Goal: Check status: Check status

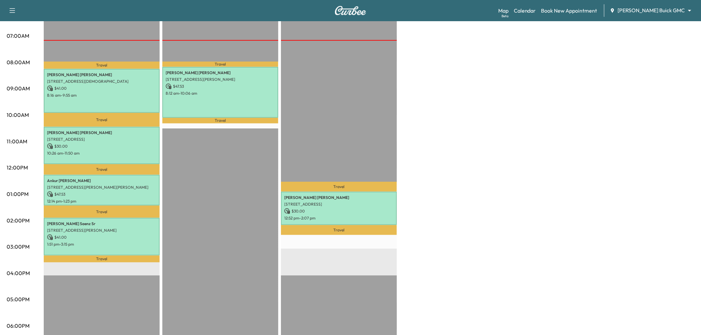
scroll to position [110, 0]
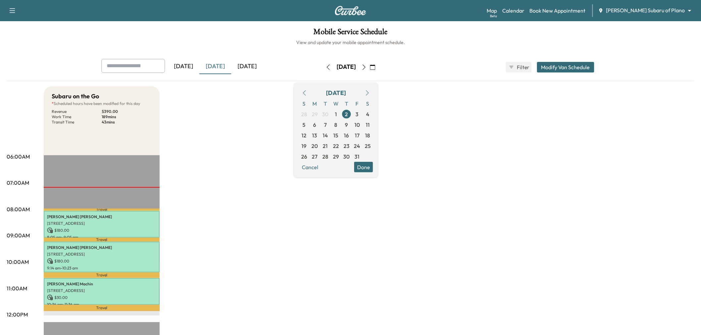
click at [250, 257] on div "Subaru on the Go * Scheduled hours have been modified for this day Revenue $ 39…" at bounding box center [369, 334] width 650 height 497
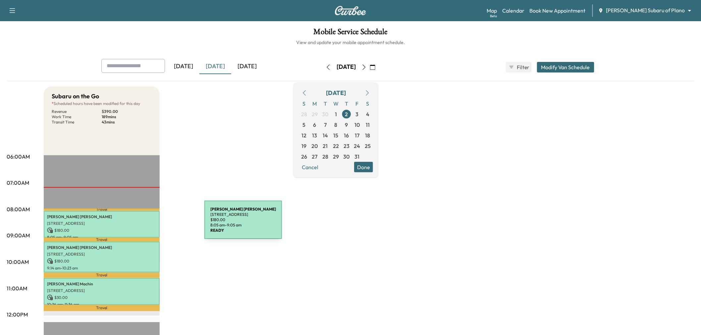
click at [153, 224] on p "2400 Dallas Pkwy, Plano, TX 75093, USA" at bounding box center [101, 223] width 109 height 5
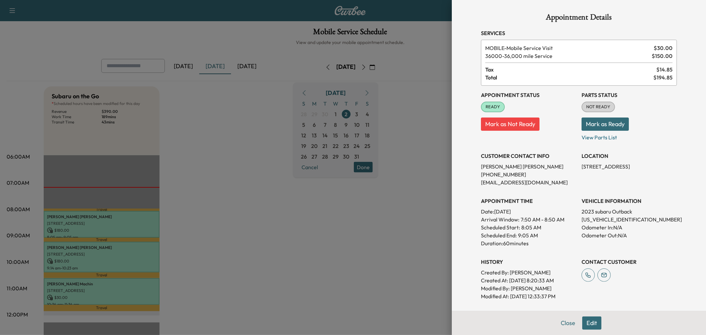
click at [141, 251] on div at bounding box center [353, 167] width 706 height 335
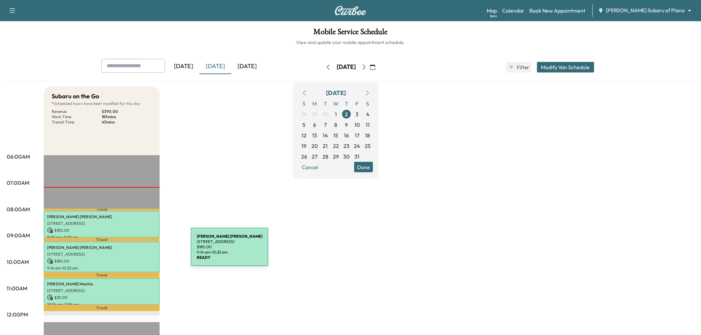
click at [141, 252] on p "4219 N CAPISTRANO DR, DALLAS, TX 75287, USA" at bounding box center [101, 254] width 109 height 5
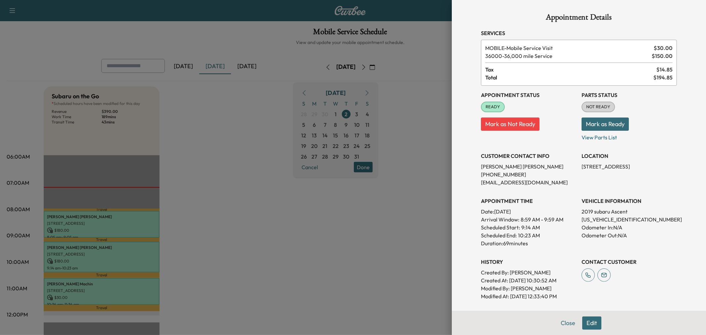
click at [141, 251] on div at bounding box center [353, 167] width 706 height 335
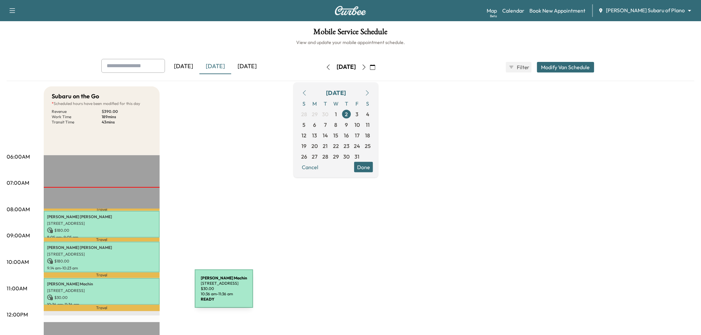
click at [145, 295] on p "$ 30.00" at bounding box center [101, 298] width 109 height 6
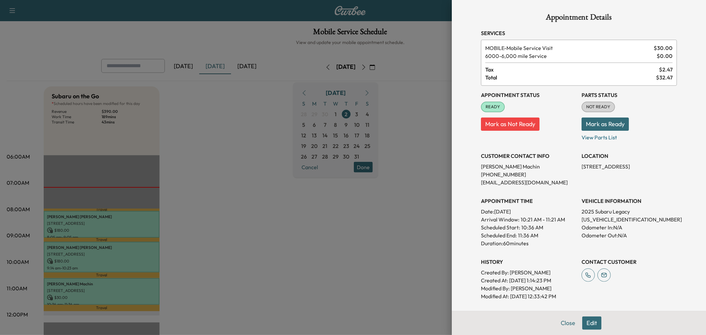
click at [145, 293] on div at bounding box center [353, 167] width 706 height 335
